Goal: Information Seeking & Learning: Understand process/instructions

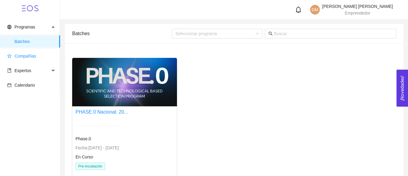
click at [34, 57] on span "Compañías" at bounding box center [26, 55] width 22 height 5
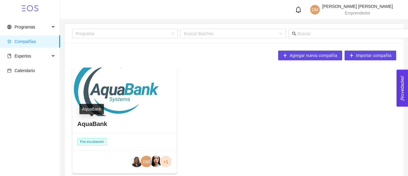
click at [90, 122] on h4 "AquaBank" at bounding box center [92, 123] width 30 height 8
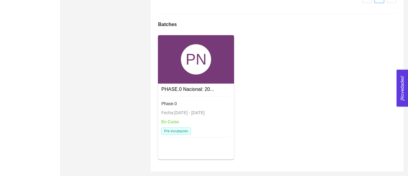
scroll to position [745, 0]
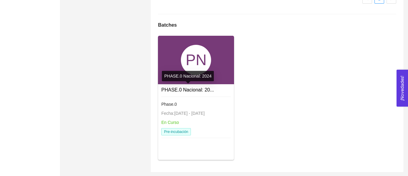
click at [183, 89] on link "PHASE.0 Nacional: 20..." at bounding box center [187, 89] width 53 height 5
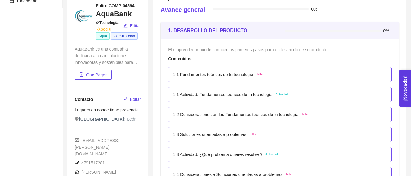
scroll to position [78, 0]
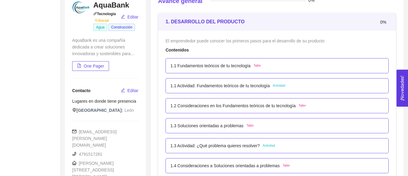
click at [210, 86] on p "1.1 Actividad: Fundamentos teóricos de tu tecnología" at bounding box center [219, 85] width 99 height 7
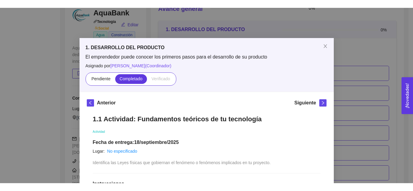
scroll to position [91, 0]
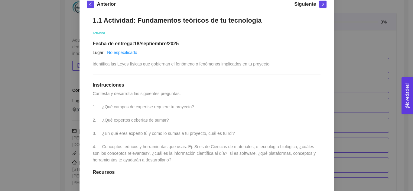
click at [280, 111] on div "1.1 Actividad: Fundamentos teóricos de tu tecnología Actividad Fecha de entrega…" at bounding box center [207, 154] width 240 height 289
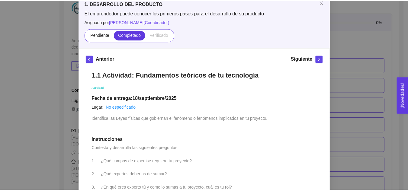
scroll to position [0, 0]
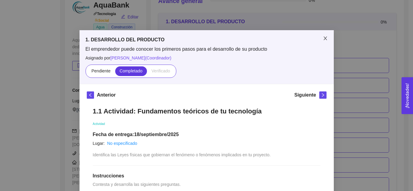
click at [324, 36] on span "Close" at bounding box center [325, 38] width 17 height 17
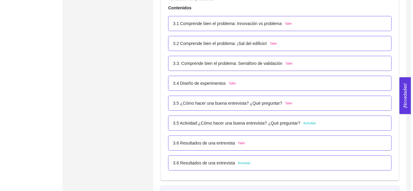
scroll to position [810, 0]
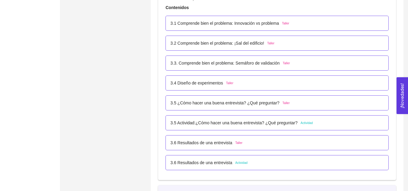
click at [280, 123] on p "3.5 Actividad:¿Cómo hacer una buena entrevista? ¿Qué preguntar?" at bounding box center [233, 123] width 127 height 7
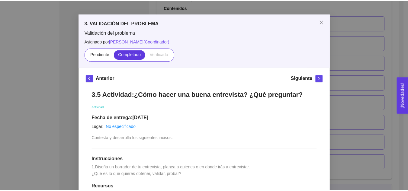
scroll to position [16, 0]
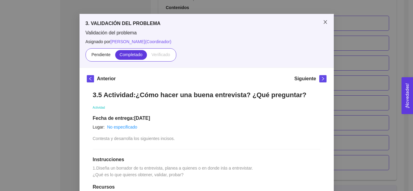
click at [324, 20] on icon "close" at bounding box center [325, 22] width 5 height 5
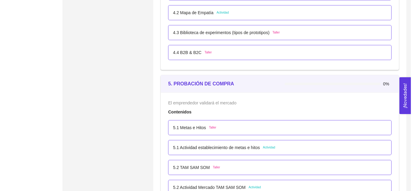
scroll to position [1076, 0]
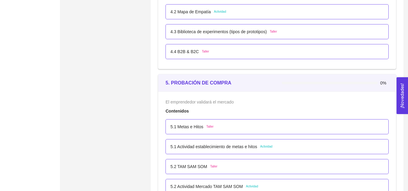
click at [199, 147] on p "5.1 Actividad establecimiento de metas e hitos" at bounding box center [213, 147] width 87 height 7
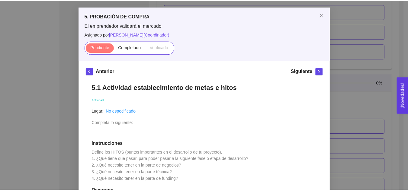
scroll to position [23, 0]
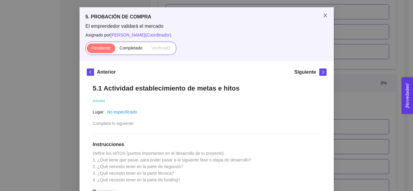
click at [323, 15] on icon "close" at bounding box center [324, 16] width 3 height 4
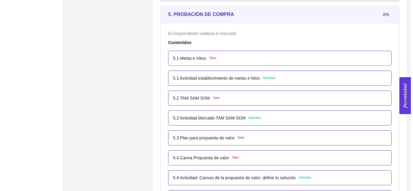
scroll to position [1151, 0]
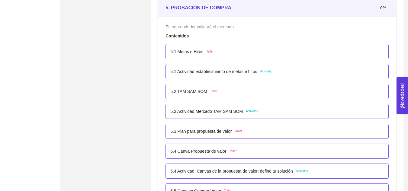
click at [218, 112] on p "5.2 Actividad Mercado TAM SAM SOM" at bounding box center [206, 111] width 73 height 7
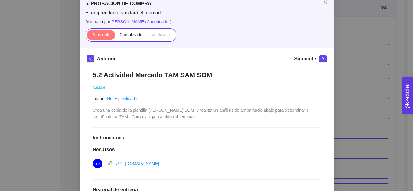
scroll to position [37, 0]
click at [159, 164] on link "[URL][DOMAIN_NAME]" at bounding box center [137, 163] width 45 height 5
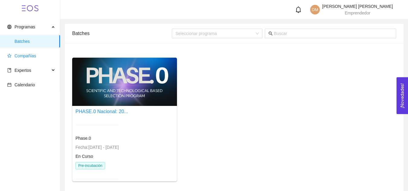
click at [30, 57] on span "Compañías" at bounding box center [26, 55] width 22 height 5
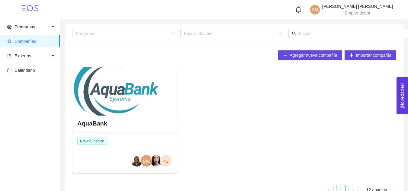
scroll to position [15, 0]
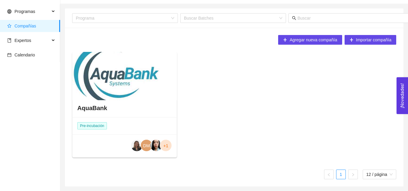
click at [95, 104] on div "AquaBank" at bounding box center [125, 108] width 104 height 18
click at [139, 89] on div at bounding box center [124, 76] width 105 height 48
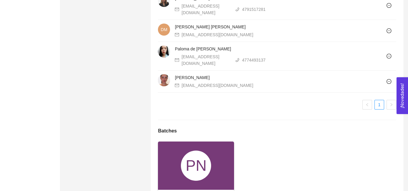
scroll to position [730, 0]
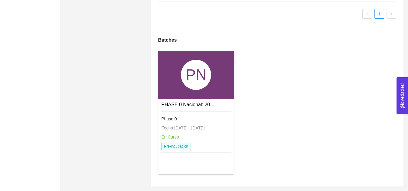
click at [172, 120] on span "Phase.0" at bounding box center [168, 119] width 15 height 5
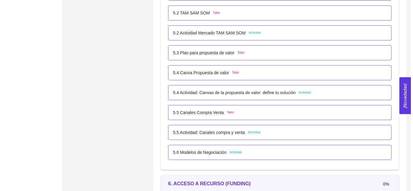
scroll to position [1229, 0]
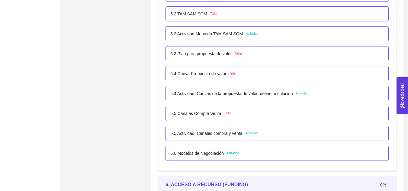
click at [196, 34] on p "5.2 Actividad Mercado TAM SAM SOM" at bounding box center [206, 34] width 73 height 7
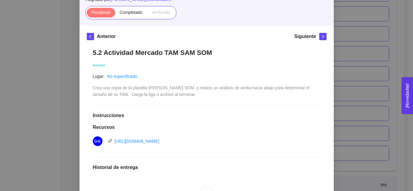
scroll to position [61, 0]
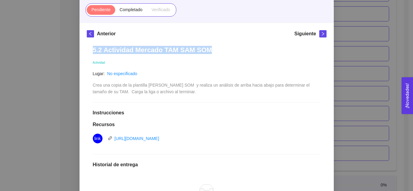
drag, startPoint x: 90, startPoint y: 50, endPoint x: 208, endPoint y: 49, distance: 117.9
click at [208, 49] on div "5.2 Actividad [PERSON_NAME] SOM Actividad Lugar: No especificado Crea una copia…" at bounding box center [207, 154] width 240 height 228
copy h1 "5.2 Actividad Mercado TAM SAM SOM"
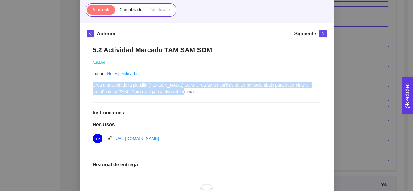
drag, startPoint x: 166, startPoint y: 94, endPoint x: 91, endPoint y: 87, distance: 75.3
click at [93, 87] on span "Crea una copia de la plantilla [PERSON_NAME] SOM y realiza un análisis de arrib…" at bounding box center [202, 88] width 218 height 11
copy span "Crea una copia de la plantilla [PERSON_NAME] SOM y realiza un análisis de arrib…"
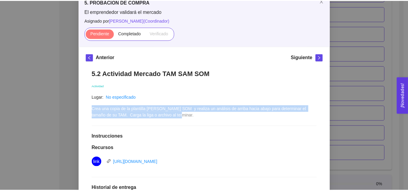
scroll to position [31, 0]
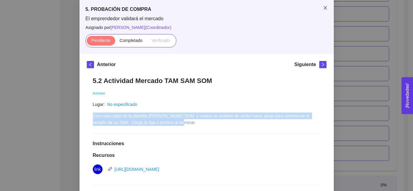
click at [324, 8] on icon "close" at bounding box center [325, 7] width 5 height 5
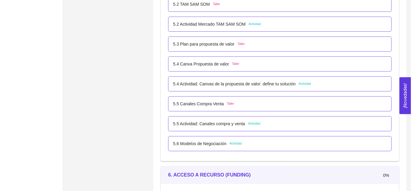
scroll to position [1245, 0]
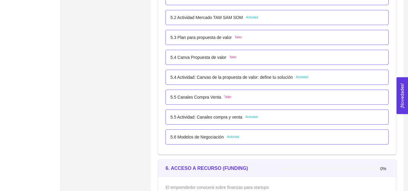
click at [230, 78] on p "5.4 Actividad: Canvas de la propuesta de valor: define tu solución" at bounding box center [231, 77] width 122 height 7
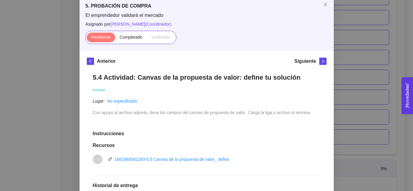
scroll to position [40, 0]
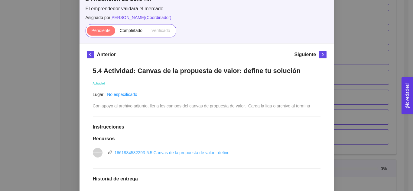
click at [196, 153] on link "1661984582293-5.5 Canvas de la propuesta de valor_ define tu solución.pptx" at bounding box center [188, 152] width 146 height 5
click at [206, 151] on link "1661984582293-5.5 Canvas de la propuesta de valor_ define tu solución.pptx" at bounding box center [188, 152] width 146 height 5
